Goal: Check status: Check status

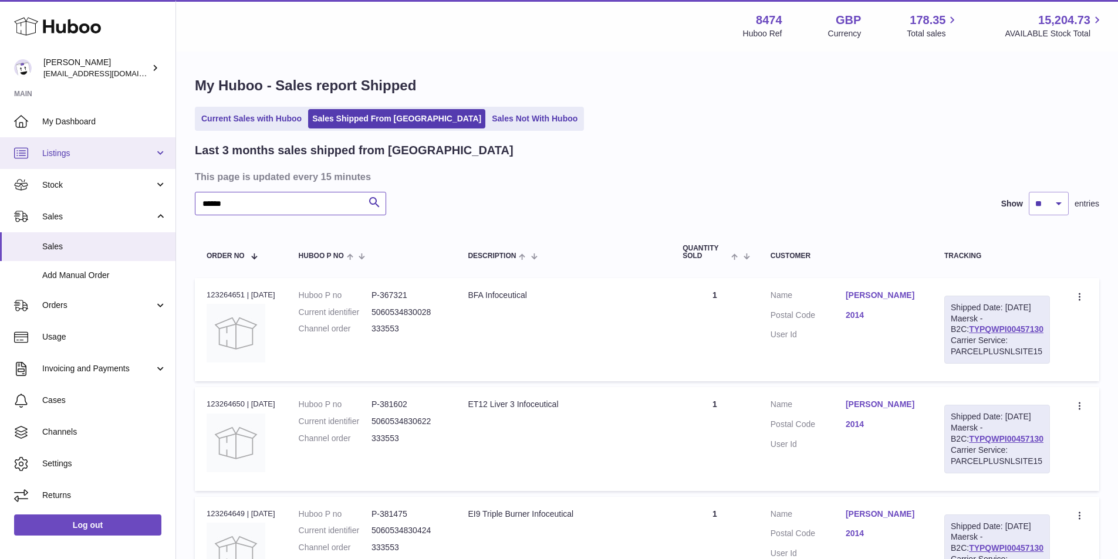
drag, startPoint x: 237, startPoint y: 201, endPoint x: 1, endPoint y: 167, distance: 238.0
click at [1, 167] on div "Huboo Paul Skinner orders@neshealth.com Main My Dashboard Listings Not with Hub…" at bounding box center [559, 459] width 1118 height 918
drag, startPoint x: 252, startPoint y: 201, endPoint x: 77, endPoint y: 193, distance: 175.8
click at [77, 193] on div "Huboo Paul Skinner orders@neshealth.com Main My Dashboard Listings Not with Hub…" at bounding box center [559, 459] width 1118 height 918
type input "******"
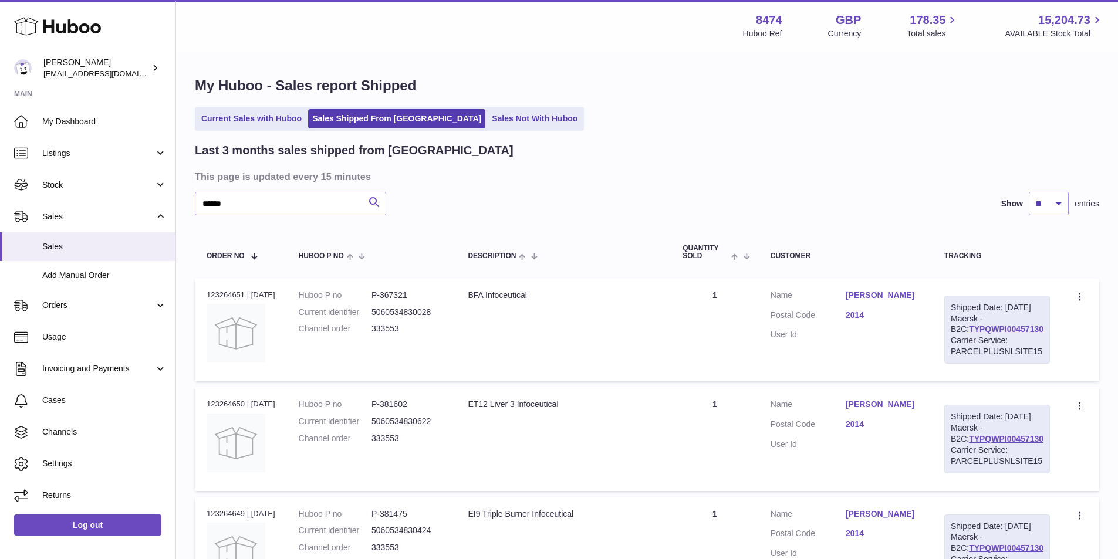
click at [372, 199] on icon "submit" at bounding box center [375, 202] width 14 height 15
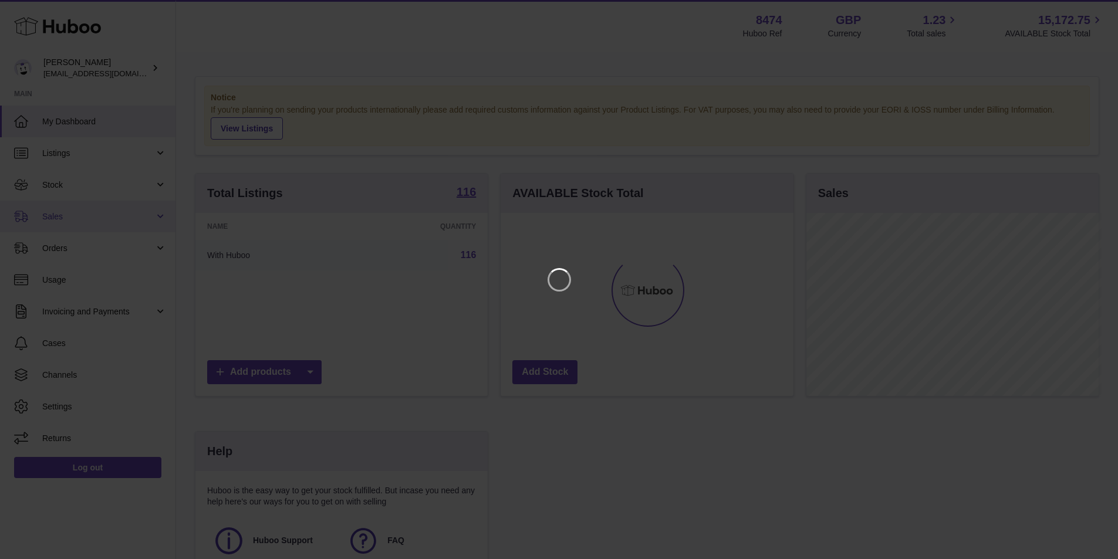
scroll to position [183, 296]
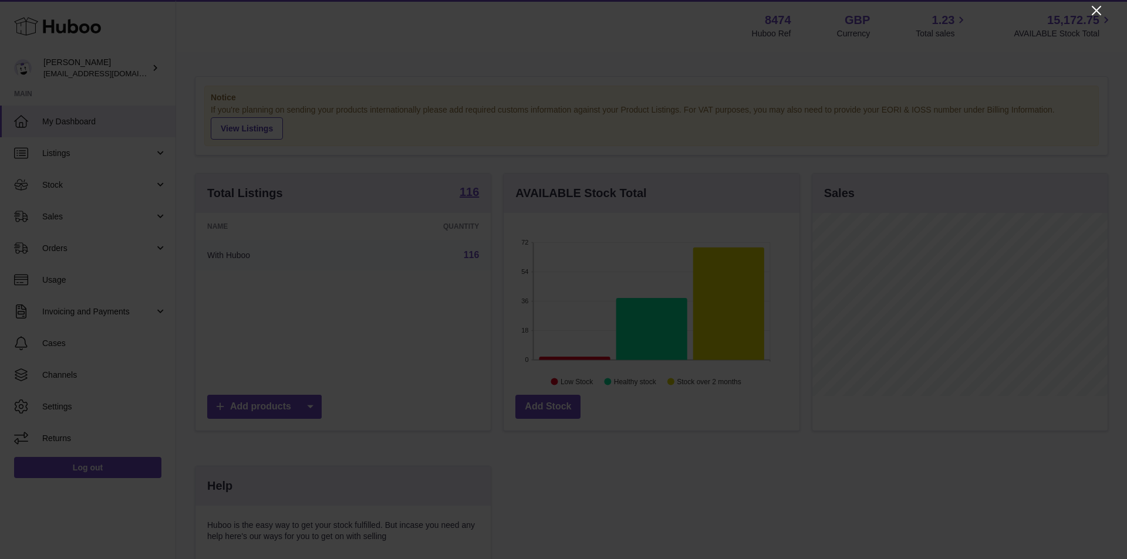
click at [1098, 7] on icon "Close" at bounding box center [1097, 11] width 14 height 14
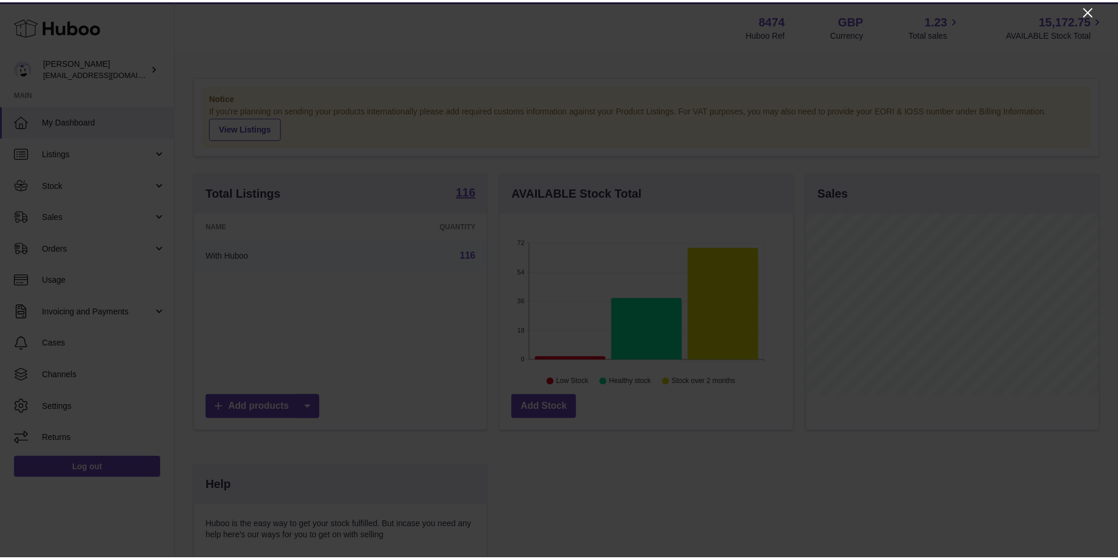
scroll to position [586893, 586784]
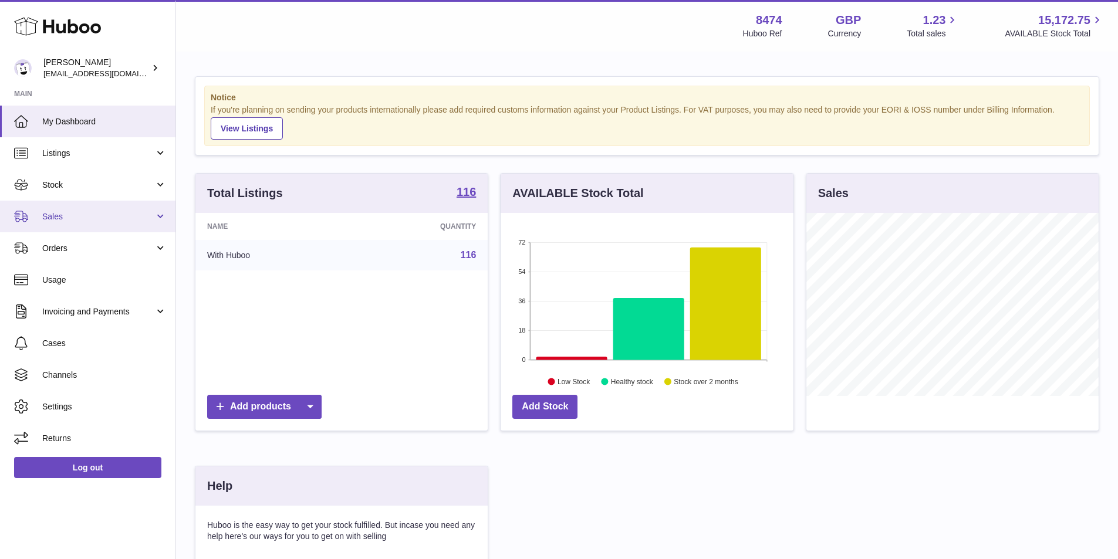
click at [77, 213] on span "Sales" at bounding box center [98, 216] width 112 height 11
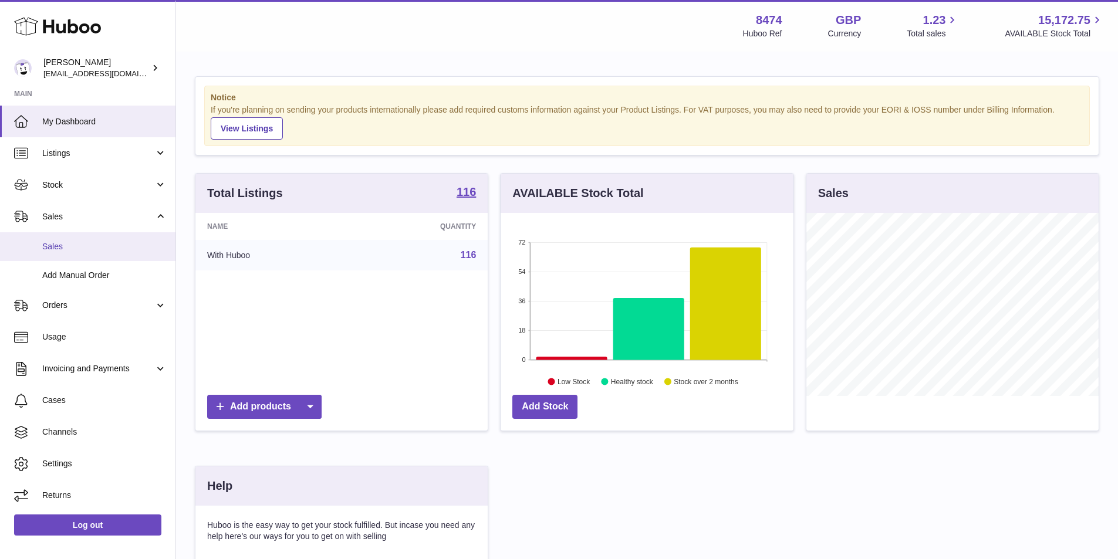
click at [77, 242] on span "Sales" at bounding box center [104, 246] width 124 height 11
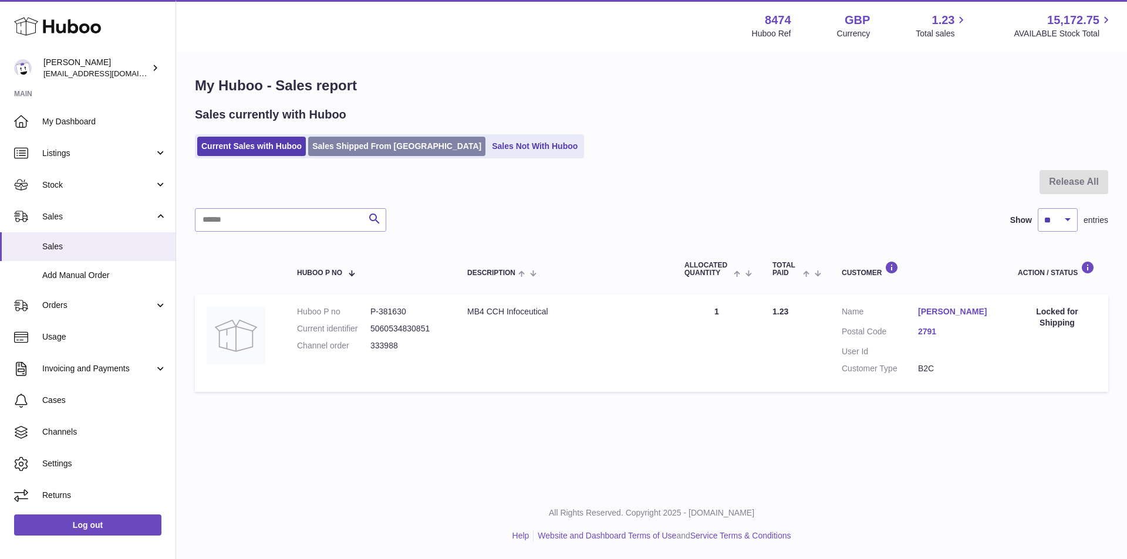
click at [397, 141] on link "Sales Shipped From [GEOGRAPHIC_DATA]" at bounding box center [396, 146] width 177 height 19
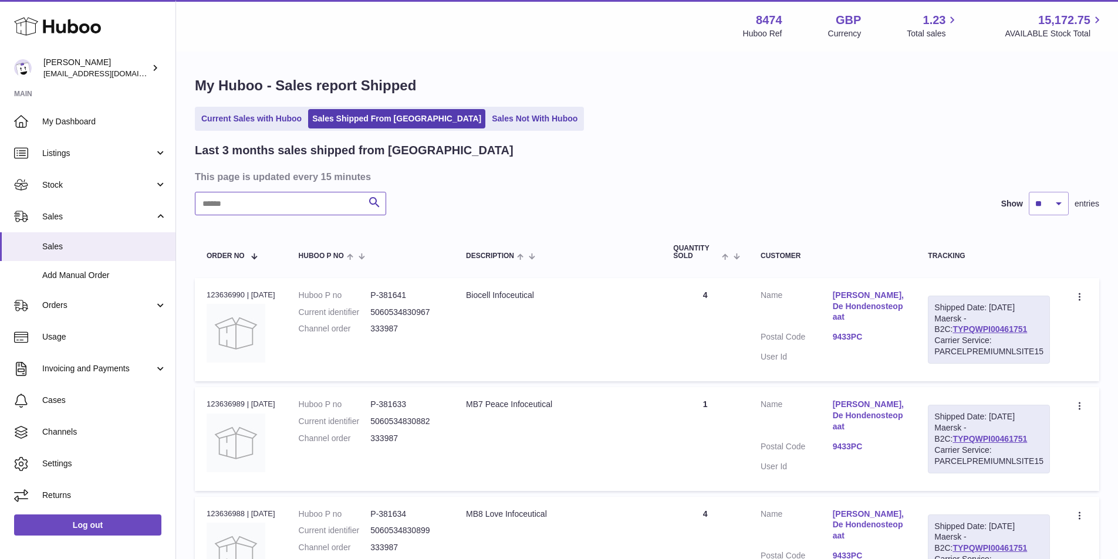
click at [258, 199] on input "text" at bounding box center [290, 203] width 191 height 23
click at [990, 328] on link "TYPQWPI00460405" at bounding box center [990, 329] width 75 height 9
click at [271, 208] on input "******" at bounding box center [290, 203] width 191 height 23
type input "******"
click at [966, 325] on link "TYPQWPI00460408" at bounding box center [990, 329] width 75 height 9
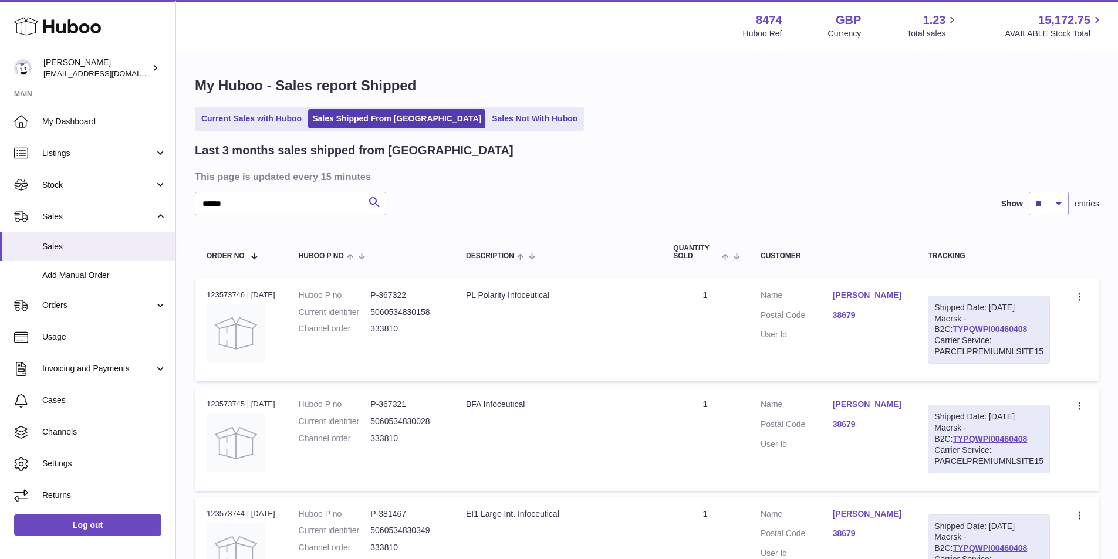
click at [953, 329] on link "TYPQWPI00460408" at bounding box center [990, 329] width 75 height 9
click at [248, 119] on link "Current Sales with Huboo" at bounding box center [251, 118] width 109 height 19
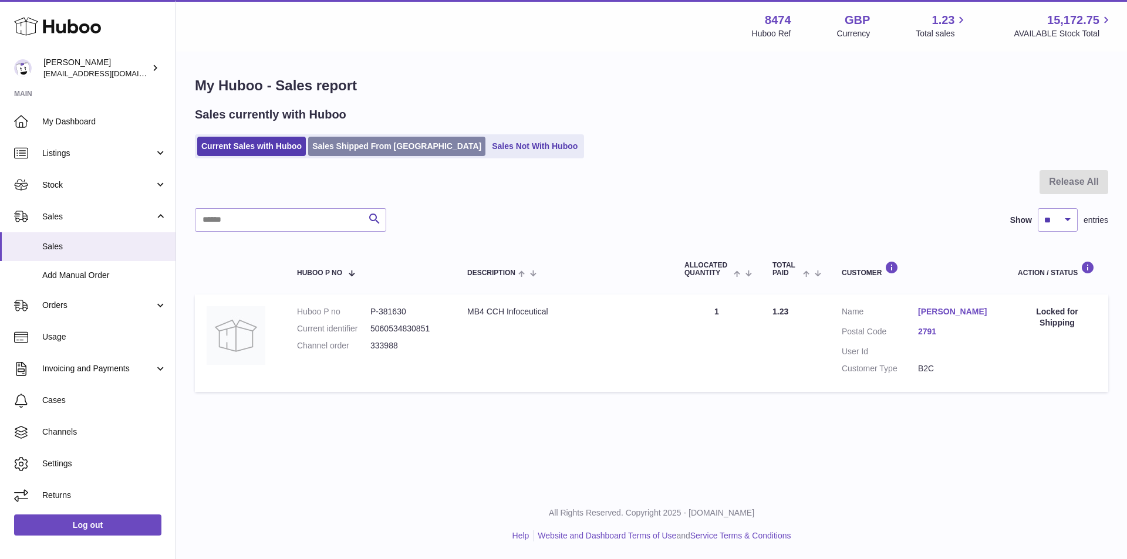
click at [384, 147] on link "Sales Shipped From [GEOGRAPHIC_DATA]" at bounding box center [396, 146] width 177 height 19
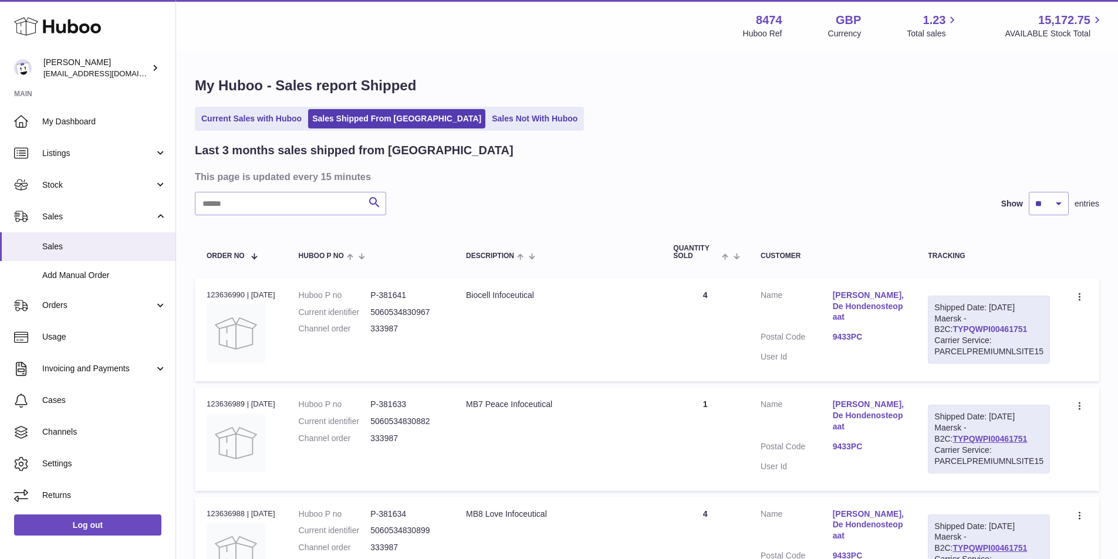
click at [953, 330] on link "TYPQWPI00461751" at bounding box center [990, 329] width 75 height 9
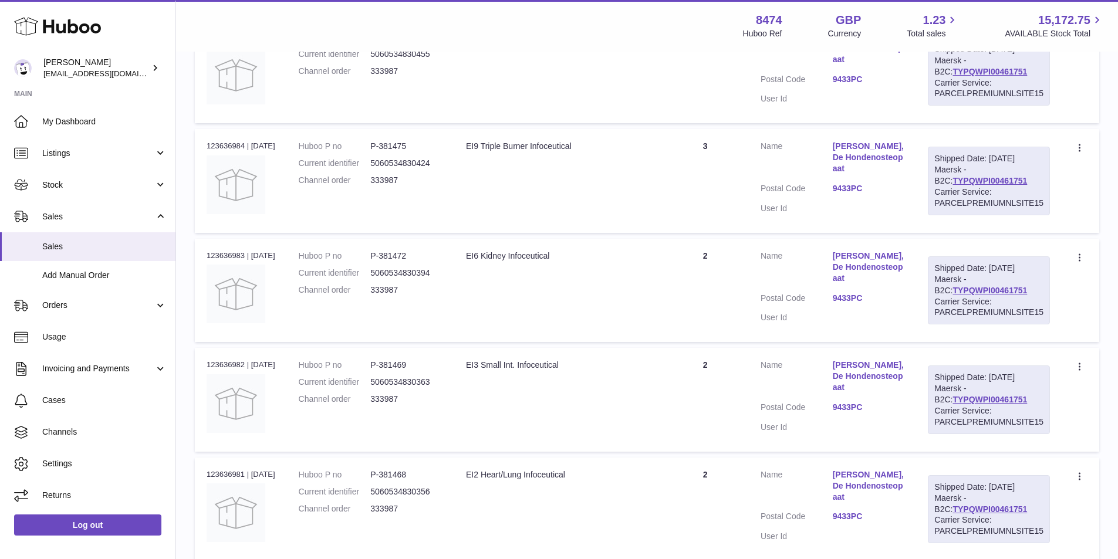
scroll to position [936, 0]
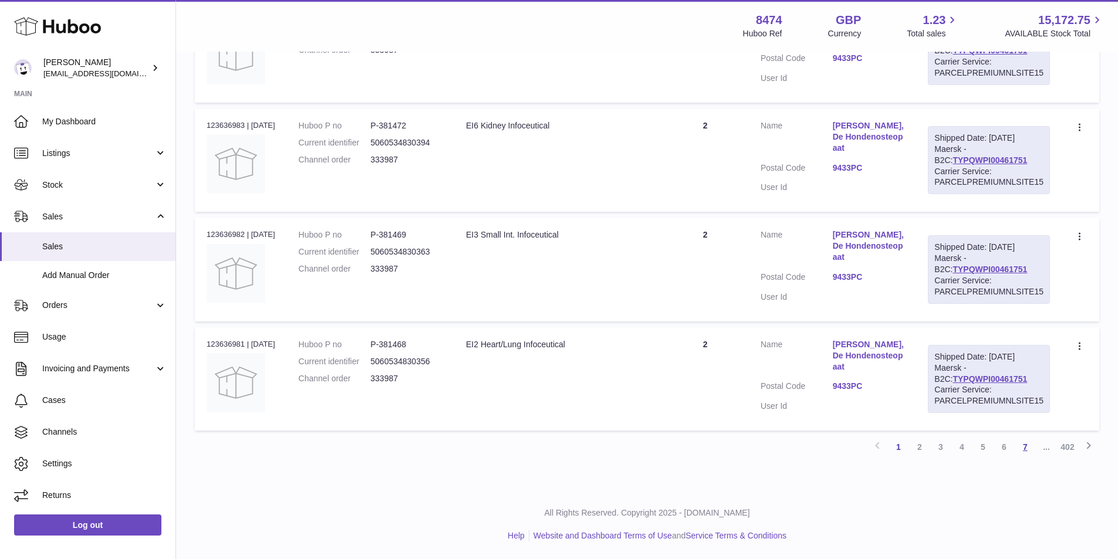
click at [1024, 447] on link "7" at bounding box center [1025, 447] width 21 height 21
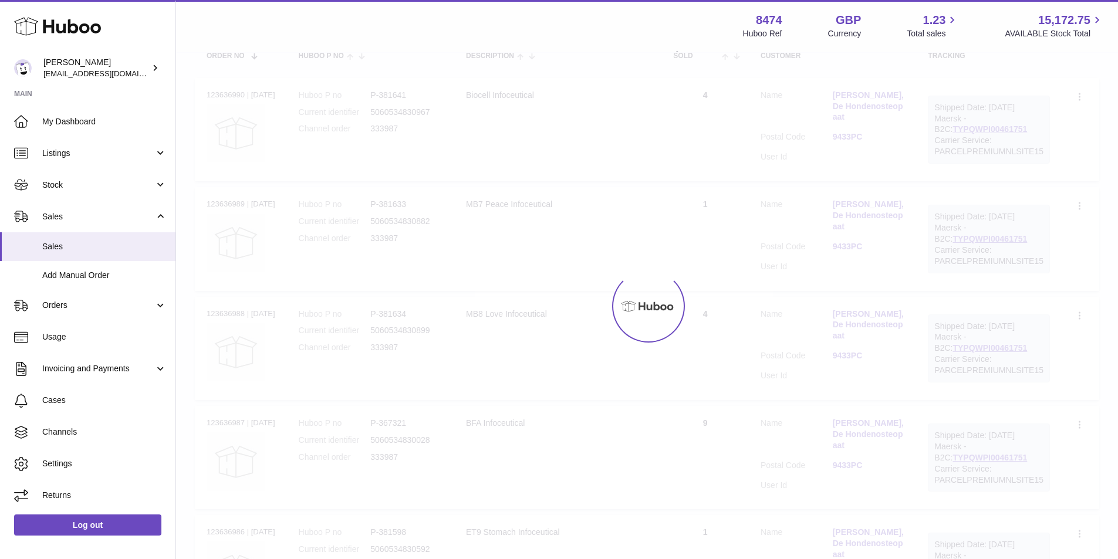
scroll to position [53, 0]
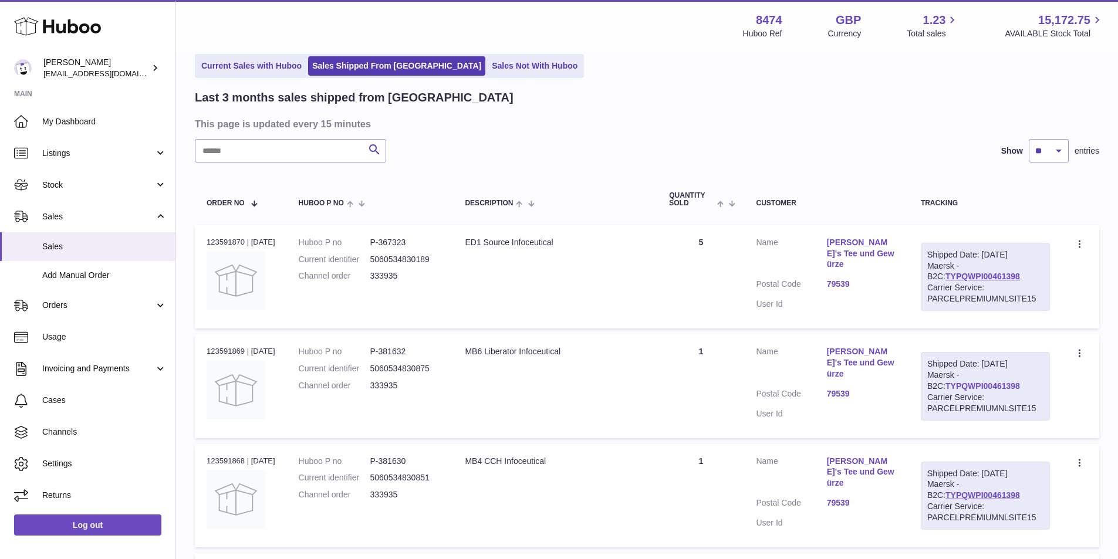
click at [985, 388] on link "TYPQWPI00461398" at bounding box center [983, 386] width 75 height 9
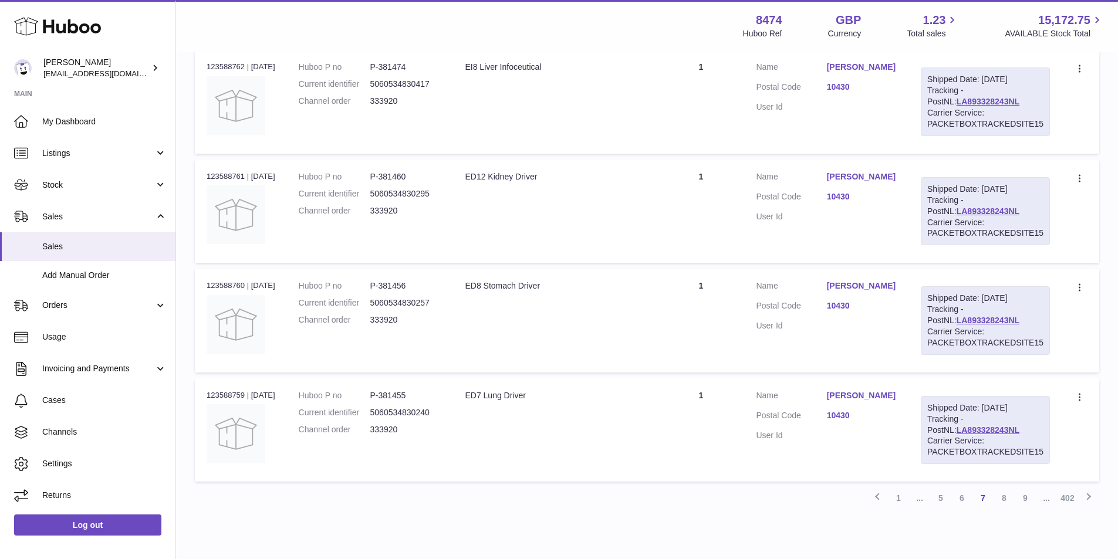
scroll to position [936, 0]
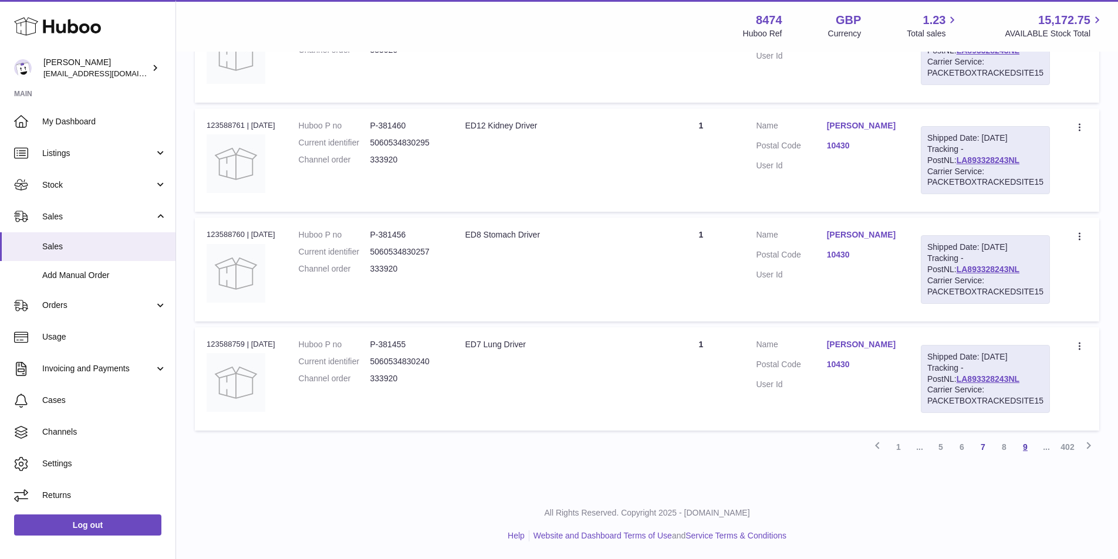
click at [1024, 447] on link "9" at bounding box center [1025, 447] width 21 height 21
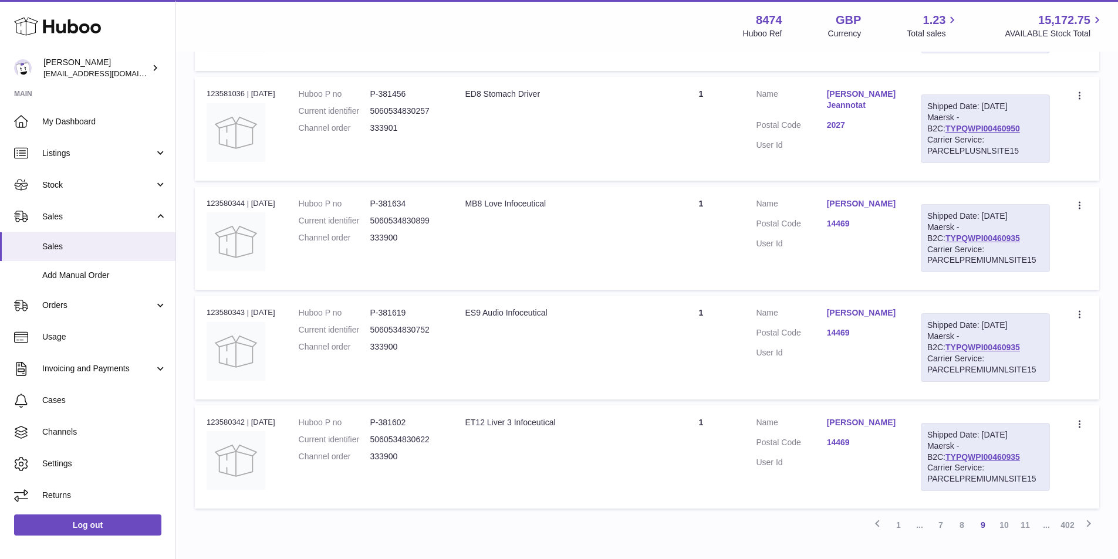
scroll to position [936, 0]
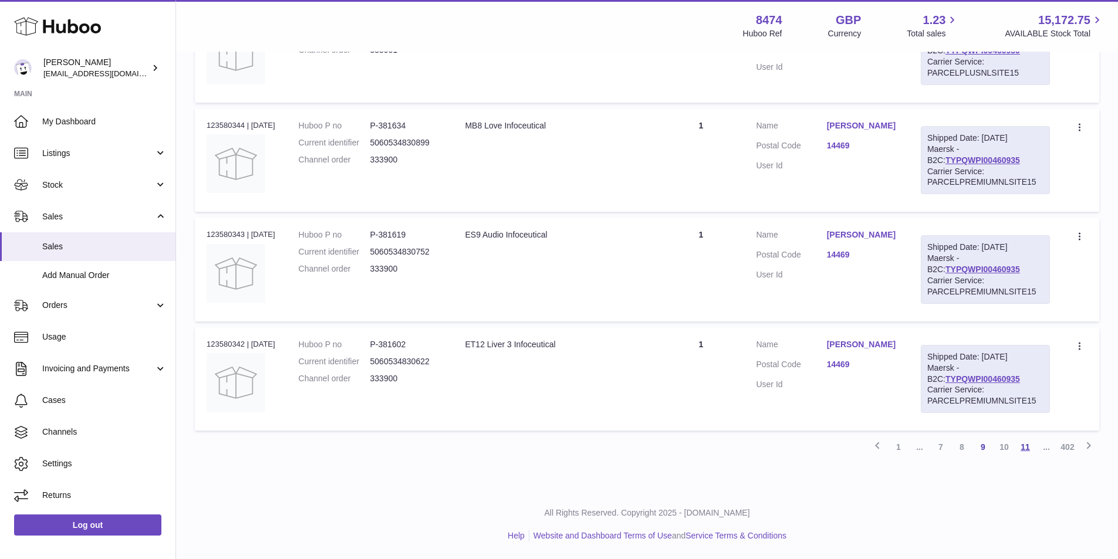
click at [1029, 447] on link "11" at bounding box center [1025, 447] width 21 height 21
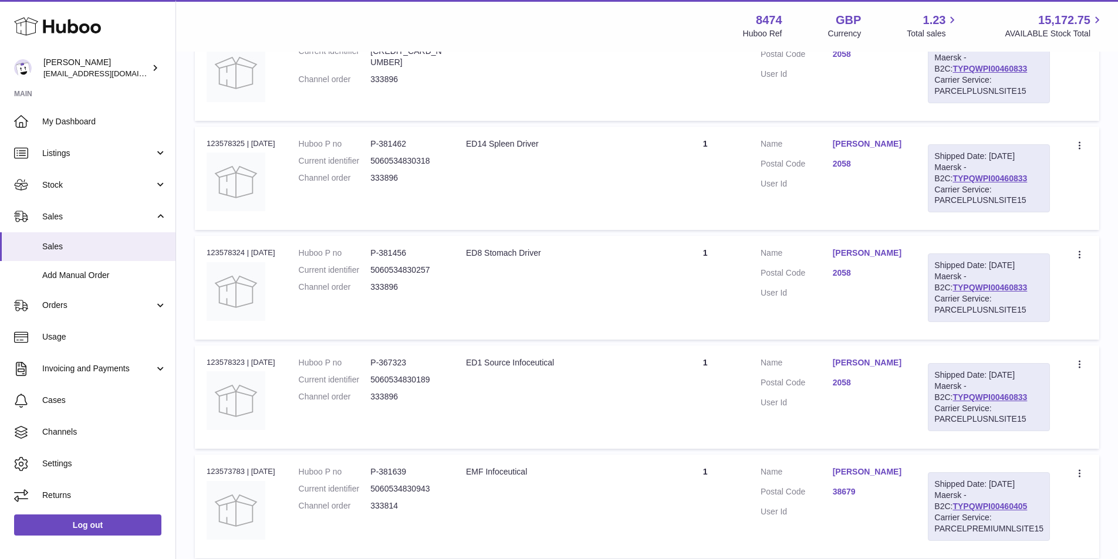
scroll to position [936, 0]
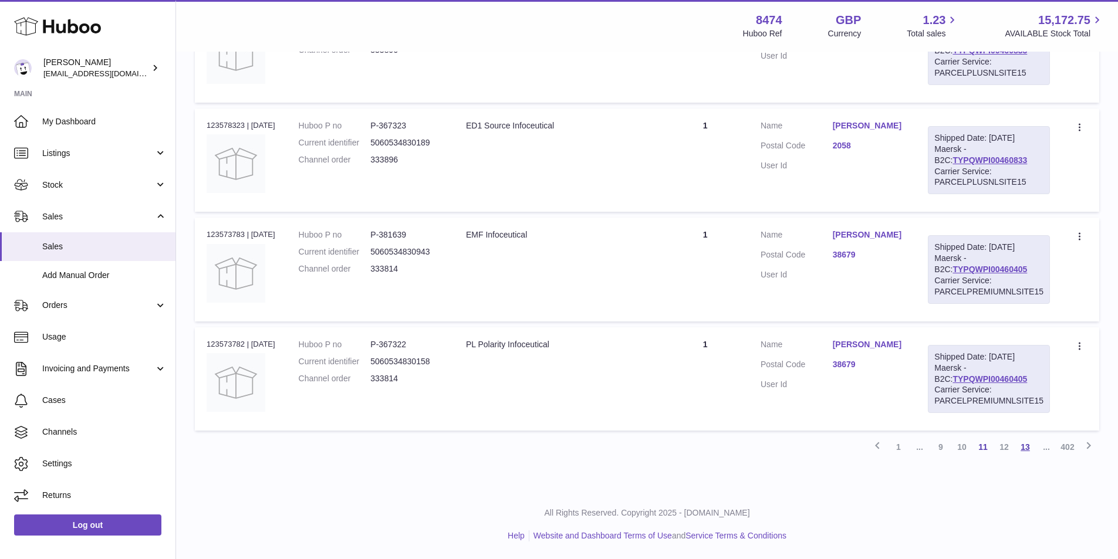
click at [1024, 446] on link "13" at bounding box center [1025, 447] width 21 height 21
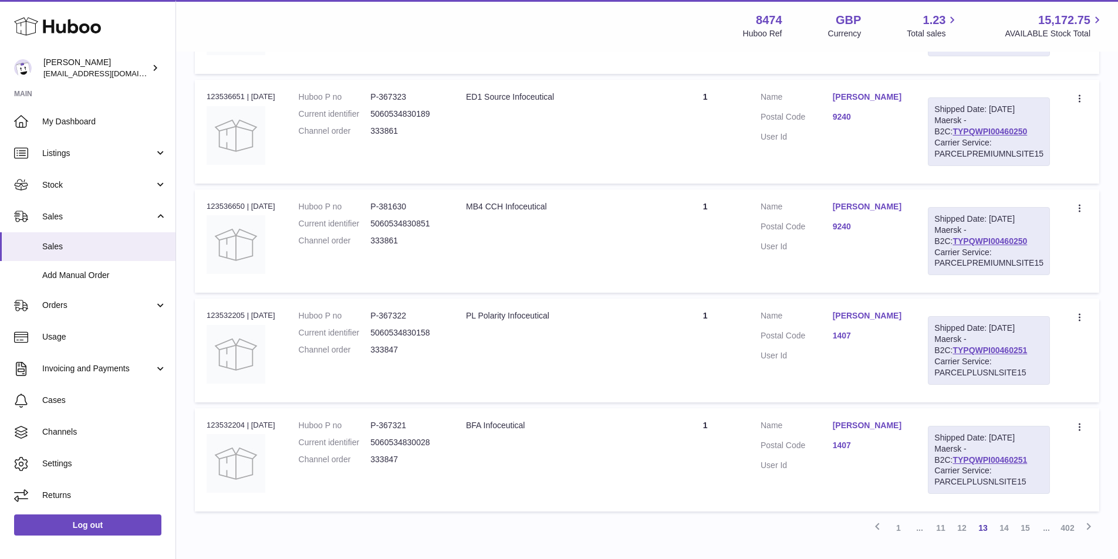
scroll to position [936, 0]
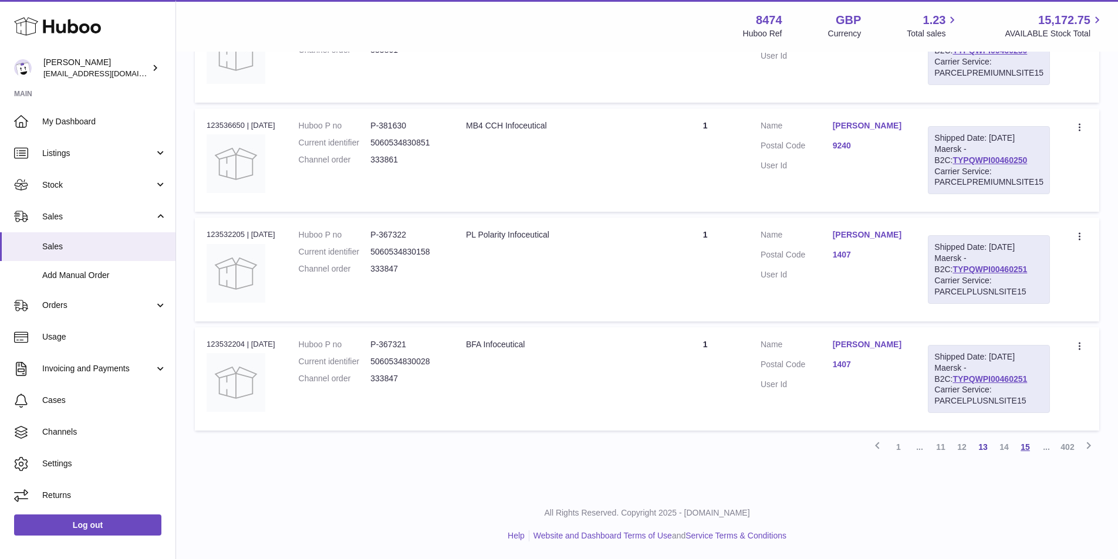
click at [1025, 446] on link "15" at bounding box center [1025, 447] width 21 height 21
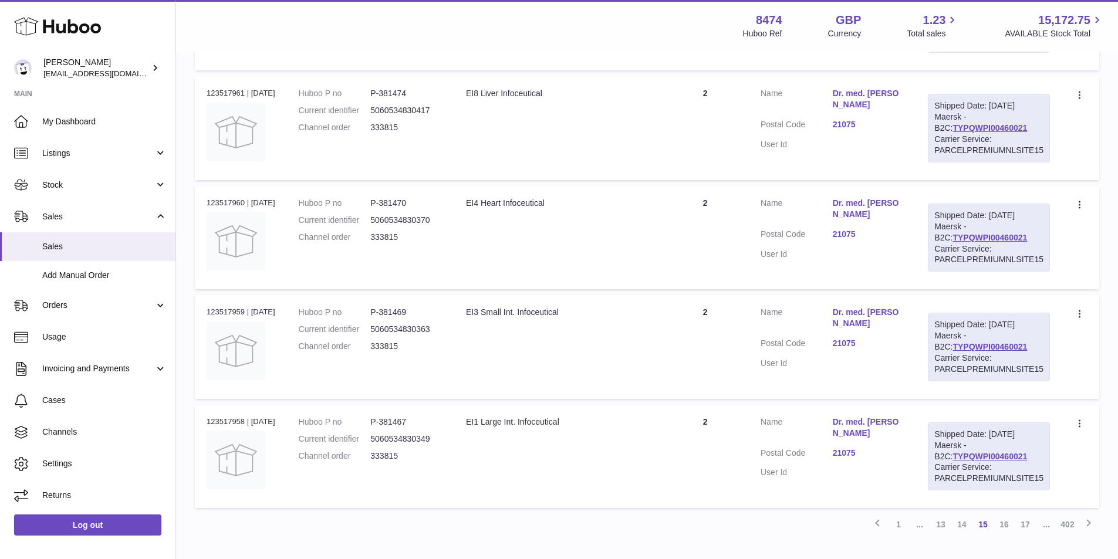
scroll to position [936, 0]
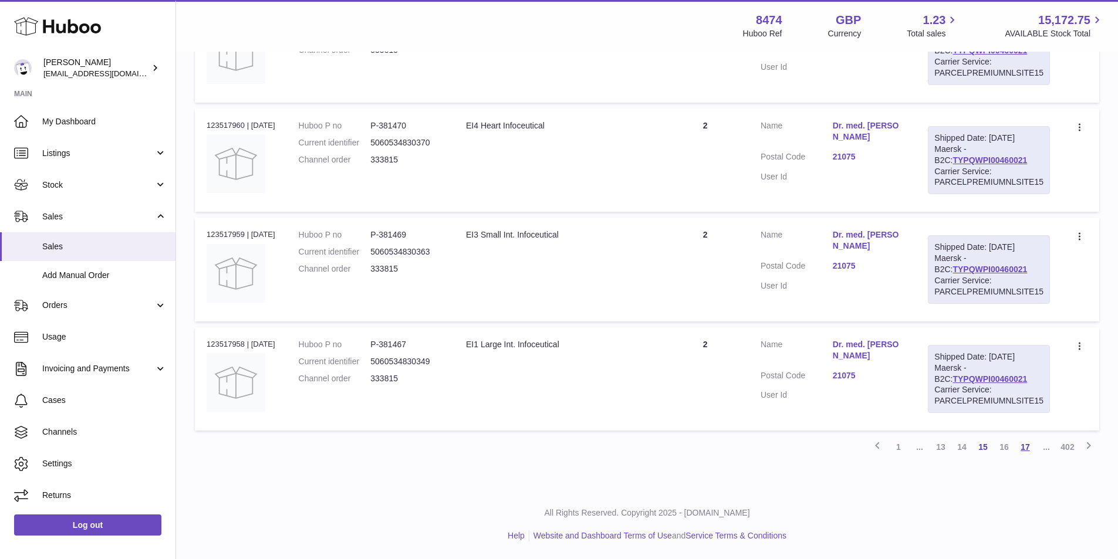
click at [1027, 444] on link "17" at bounding box center [1025, 447] width 21 height 21
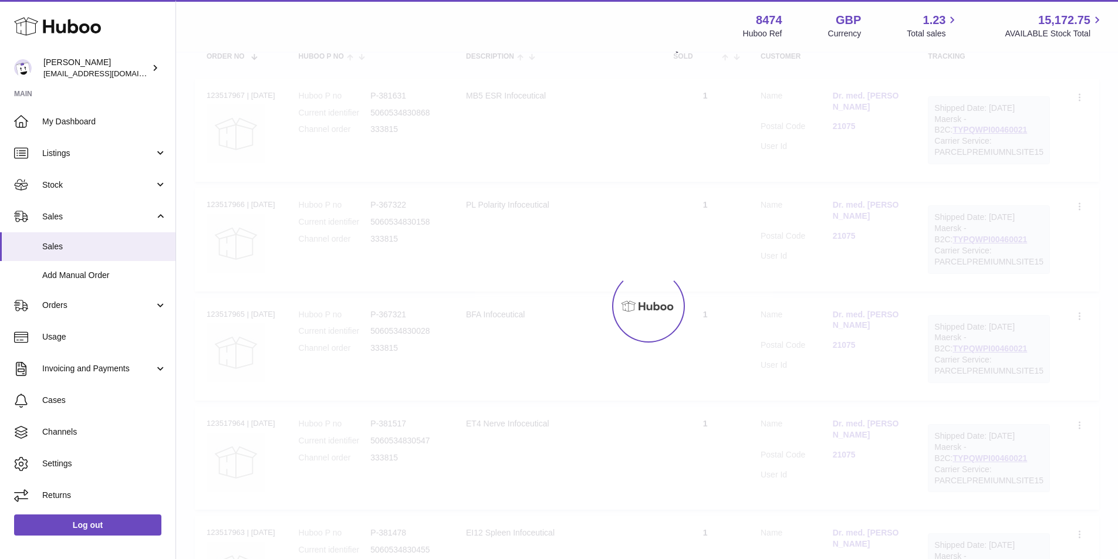
scroll to position [53, 0]
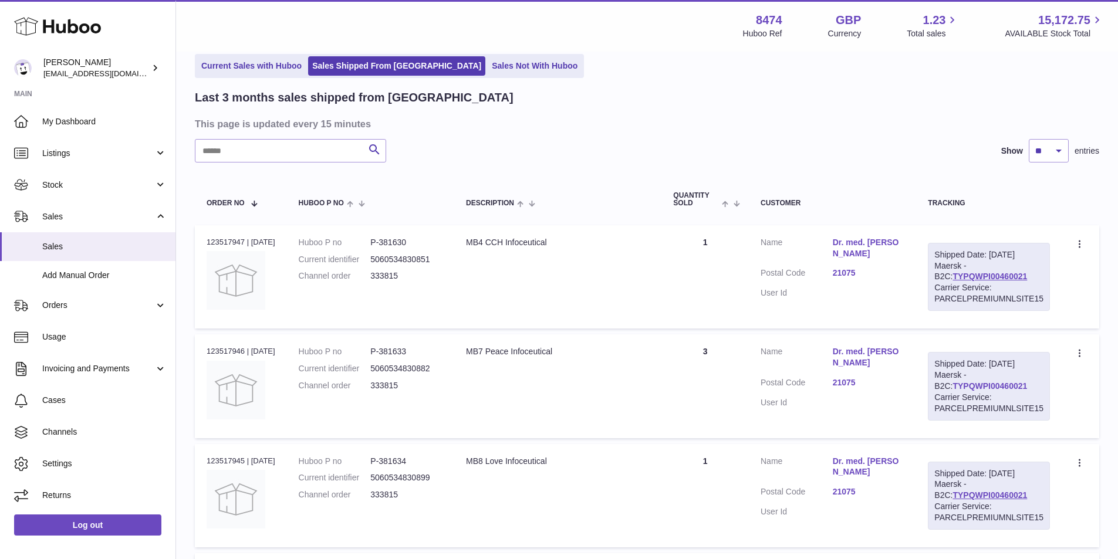
click at [989, 385] on link "TYPQWPI00460021" at bounding box center [990, 386] width 75 height 9
click at [248, 65] on link "Current Sales with Huboo" at bounding box center [251, 65] width 109 height 19
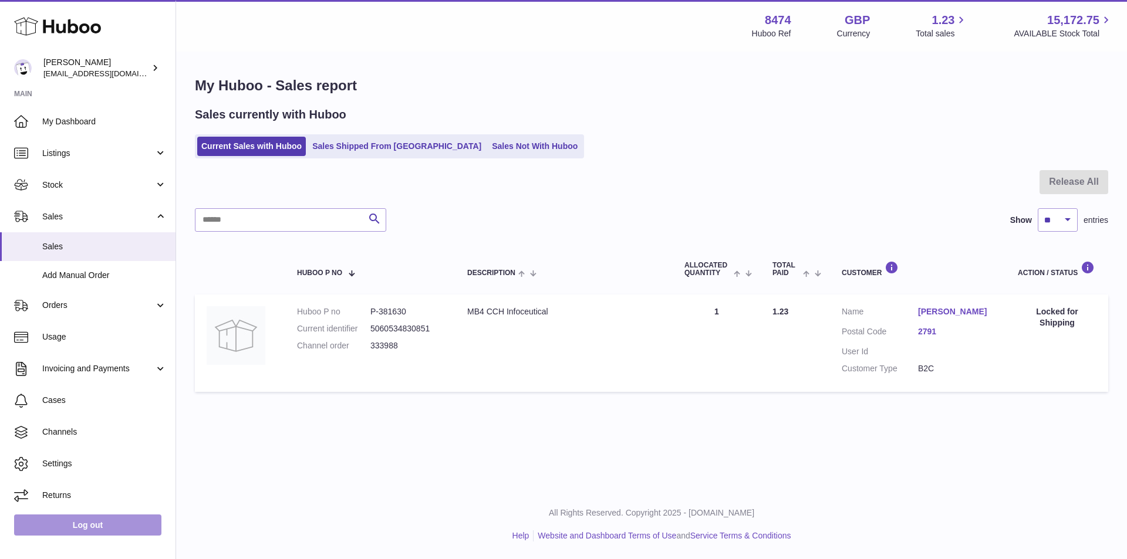
click at [98, 525] on link "Log out" at bounding box center [87, 525] width 147 height 21
